Goal: Transaction & Acquisition: Purchase product/service

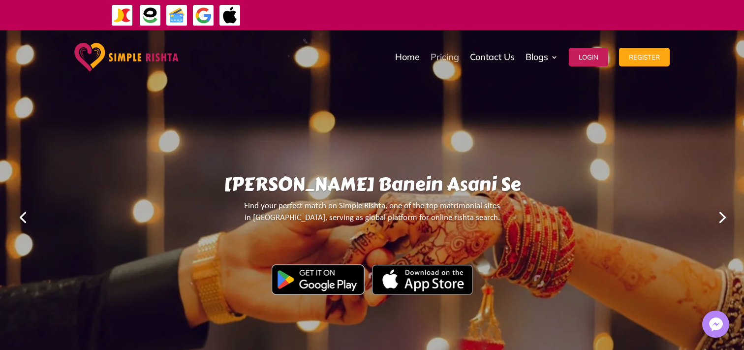
click at [454, 55] on link "Pricing" at bounding box center [445, 56] width 29 height 49
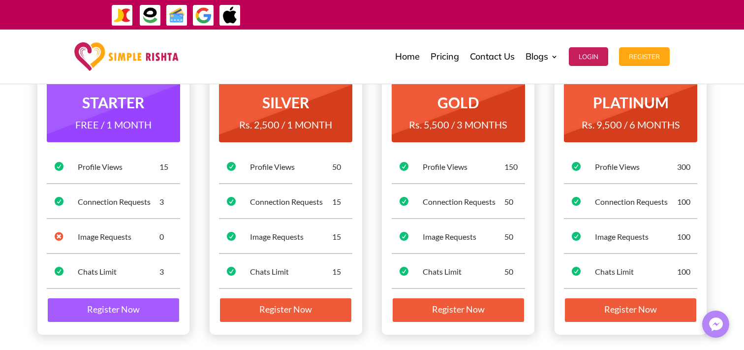
scroll to position [113, 0]
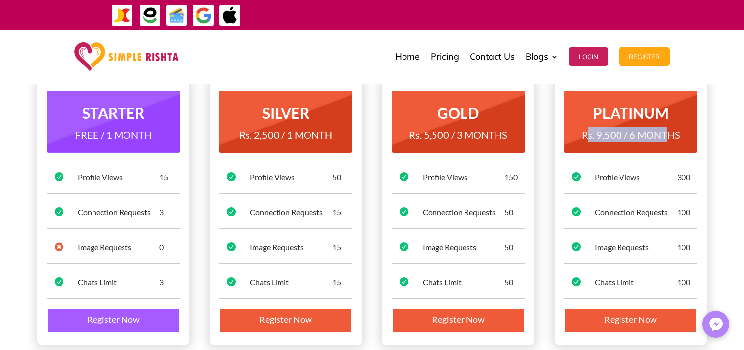
drag, startPoint x: 603, startPoint y: 134, endPoint x: 668, endPoint y: 134, distance: 64.5
click at [668, 134] on span "Rs. 9,500 / 6 MONTHS" at bounding box center [631, 135] width 98 height 12
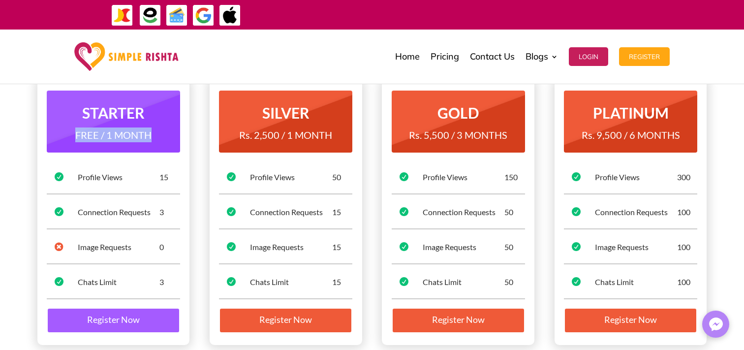
drag, startPoint x: 66, startPoint y: 134, endPoint x: 164, endPoint y: 136, distance: 98.0
click at [164, 136] on h4 "FREE / 1 MONTH" at bounding box center [113, 137] width 133 height 20
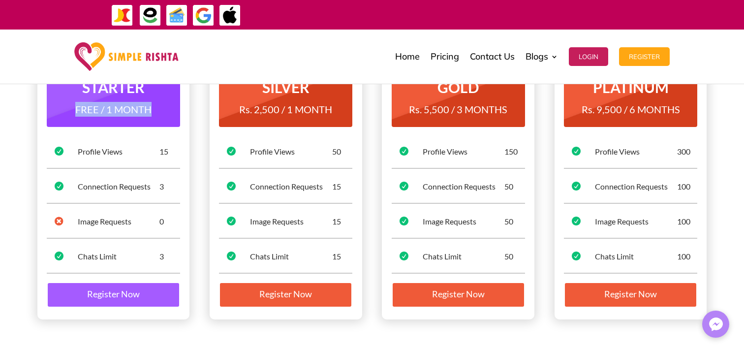
scroll to position [121, 0]
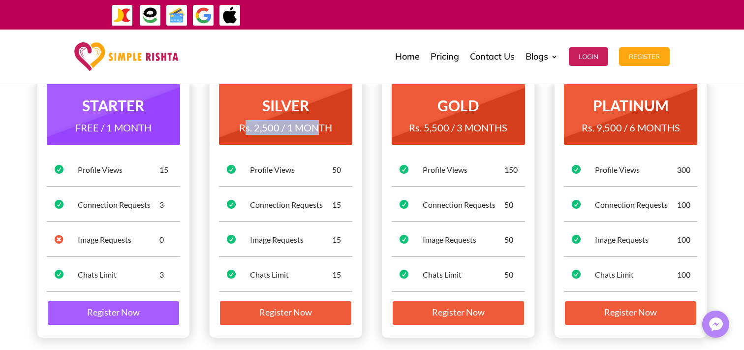
drag, startPoint x: 244, startPoint y: 125, endPoint x: 318, endPoint y: 125, distance: 74.3
click at [318, 125] on span "Rs. 2,500 / 1 MONTH" at bounding box center [285, 128] width 93 height 12
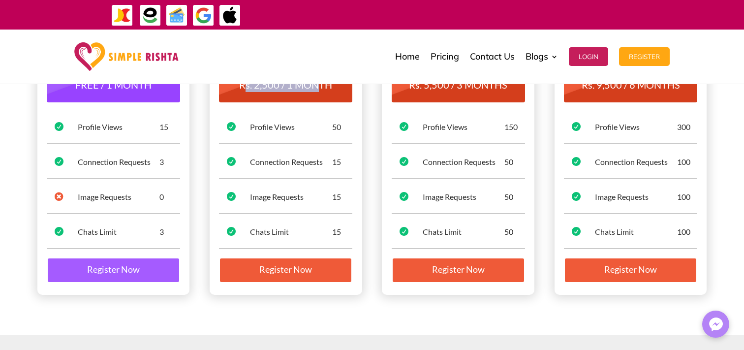
scroll to position [168, 0]
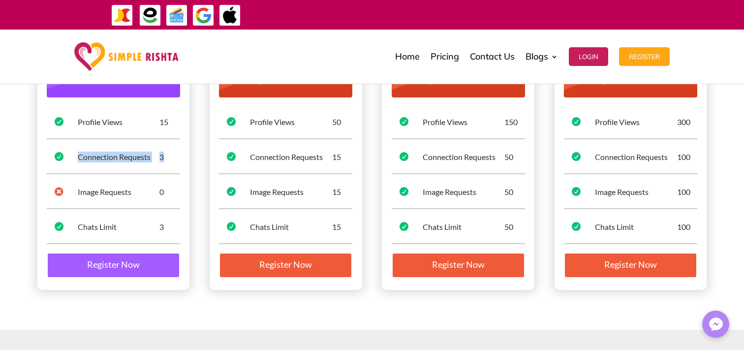
drag, startPoint x: 78, startPoint y: 157, endPoint x: 175, endPoint y: 157, distance: 96.5
click at [175, 157] on div "Connection Requests 3" at bounding box center [129, 157] width 102 height 11
click at [175, 157] on div "3" at bounding box center [129, 157] width 102 height 11
drag, startPoint x: 171, startPoint y: 154, endPoint x: 71, endPoint y: 154, distance: 99.9
click at [71, 154] on div "Connection Requests 3" at bounding box center [125, 157] width 110 height 11
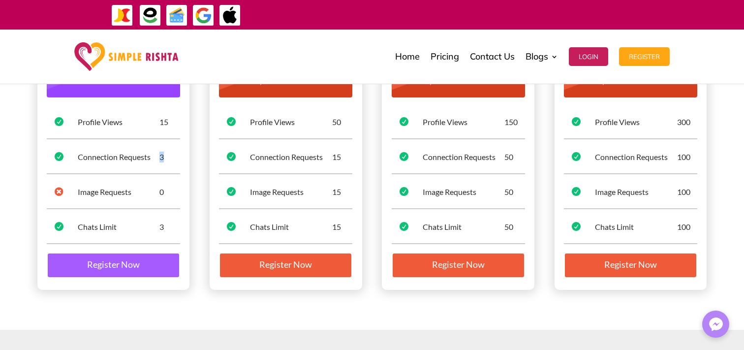
drag, startPoint x: 74, startPoint y: 155, endPoint x: 168, endPoint y: 155, distance: 94.0
click at [168, 155] on div "Connection Requests 3" at bounding box center [125, 157] width 110 height 11
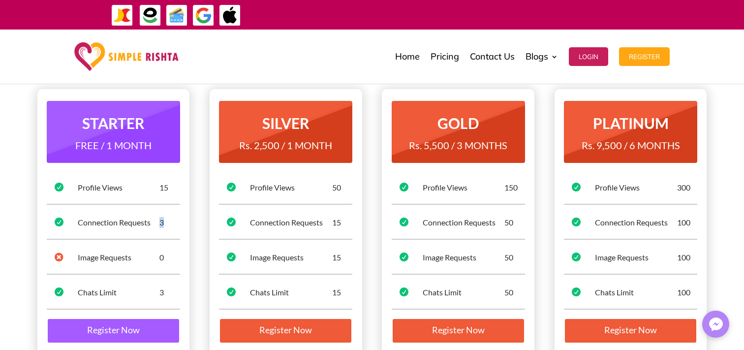
scroll to position [108, 0]
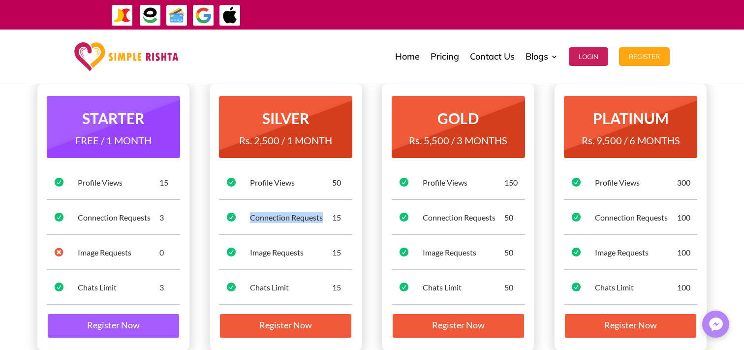
drag, startPoint x: 250, startPoint y: 215, endPoint x: 328, endPoint y: 215, distance: 78.3
click at [328, 215] on div "Connection Requests" at bounding box center [291, 217] width 82 height 11
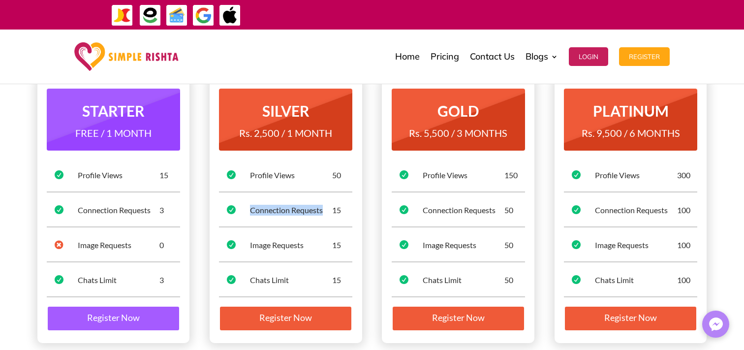
scroll to position [96, 0]
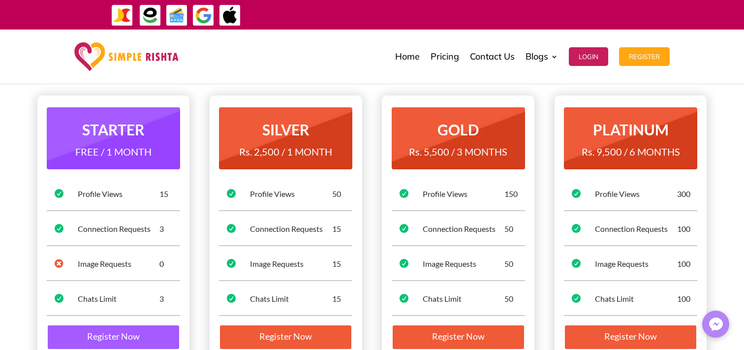
click at [420, 227] on div "Connection Requests 50" at bounding box center [470, 228] width 110 height 11
drag, startPoint x: 419, startPoint y: 225, endPoint x: 519, endPoint y: 227, distance: 99.9
click at [519, 227] on div "Connection Requests 50" at bounding box center [470, 228] width 110 height 11
click at [519, 227] on div "50" at bounding box center [474, 228] width 102 height 11
drag, startPoint x: 520, startPoint y: 227, endPoint x: 421, endPoint y: 225, distance: 99.0
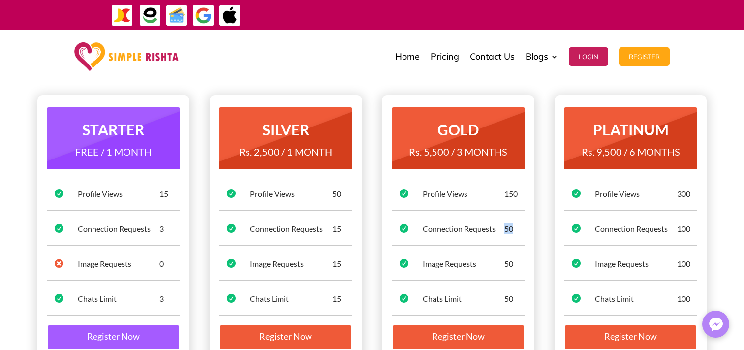
click at [421, 225] on div "Connection Requests 50" at bounding box center [470, 228] width 110 height 11
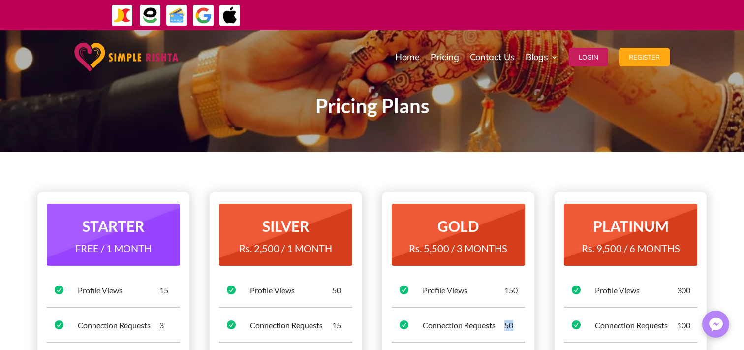
scroll to position [0, 0]
click at [373, 106] on p "Pricing Plans" at bounding box center [372, 106] width 532 height 12
click at [392, 55] on div "Home Pricing Contact Us Blogs English Blog Urdu Blog Login Register Home Pricin…" at bounding box center [431, 56] width 476 height 49
click at [406, 57] on link "Home" at bounding box center [407, 56] width 25 height 49
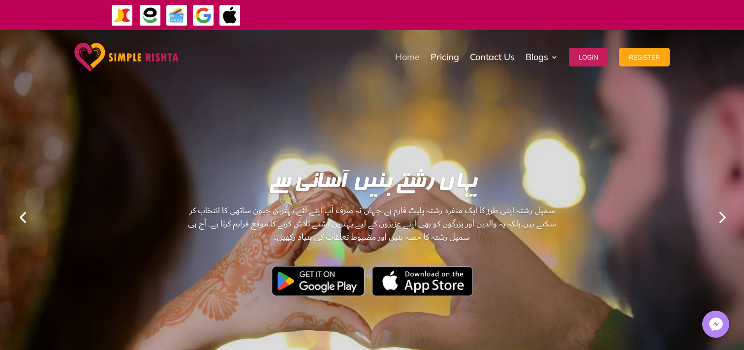
click at [414, 54] on link "Home" at bounding box center [407, 56] width 25 height 49
